Goal: Information Seeking & Learning: Learn about a topic

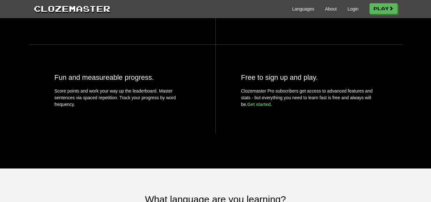
scroll to position [340, 0]
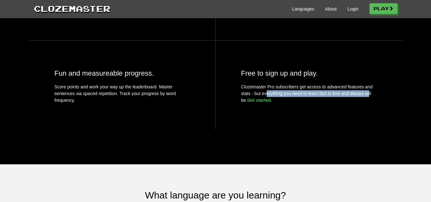
drag, startPoint x: 264, startPoint y: 104, endPoint x: 368, endPoint y: 110, distance: 104.1
click at [367, 104] on p "Clozemaster Pro subscribers get access to advanced features and stats - but eve…" at bounding box center [308, 94] width 135 height 20
click at [311, 121] on div "Free to sign up and play. Clozemaster Pro subscribers get access to advanced fe…" at bounding box center [309, 84] width 186 height 89
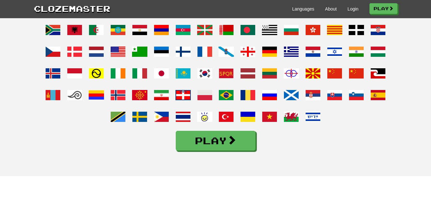
scroll to position [500, 0]
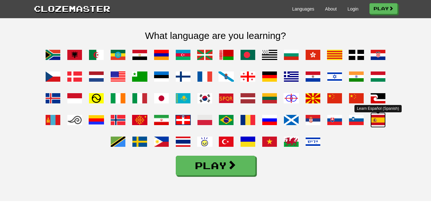
click at [380, 128] on span at bounding box center [377, 119] width 15 height 15
